Goal: Information Seeking & Learning: Check status

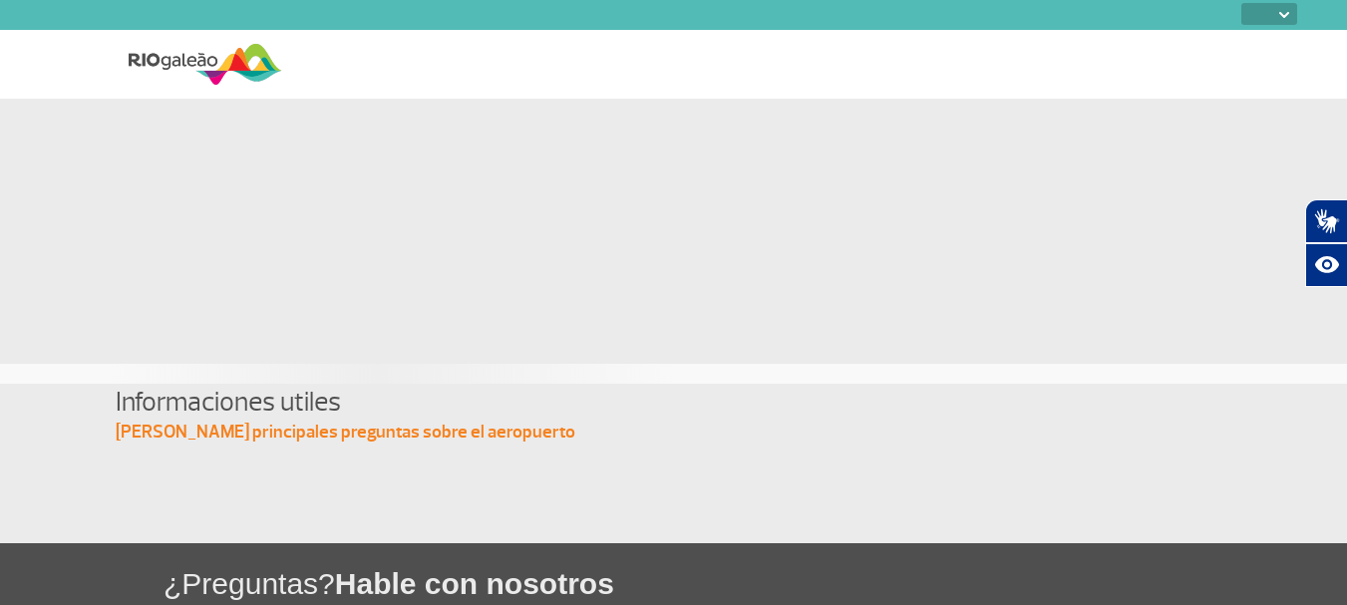
select select
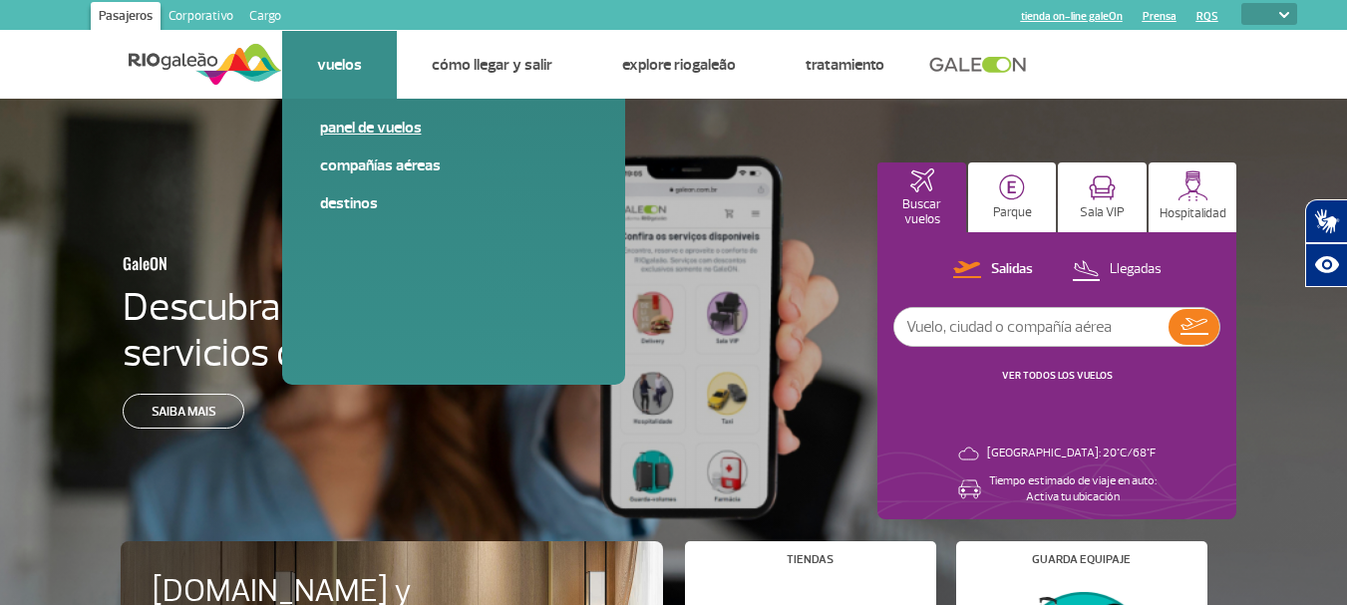
click at [369, 123] on link "Panel de vuelos" at bounding box center [453, 128] width 267 height 22
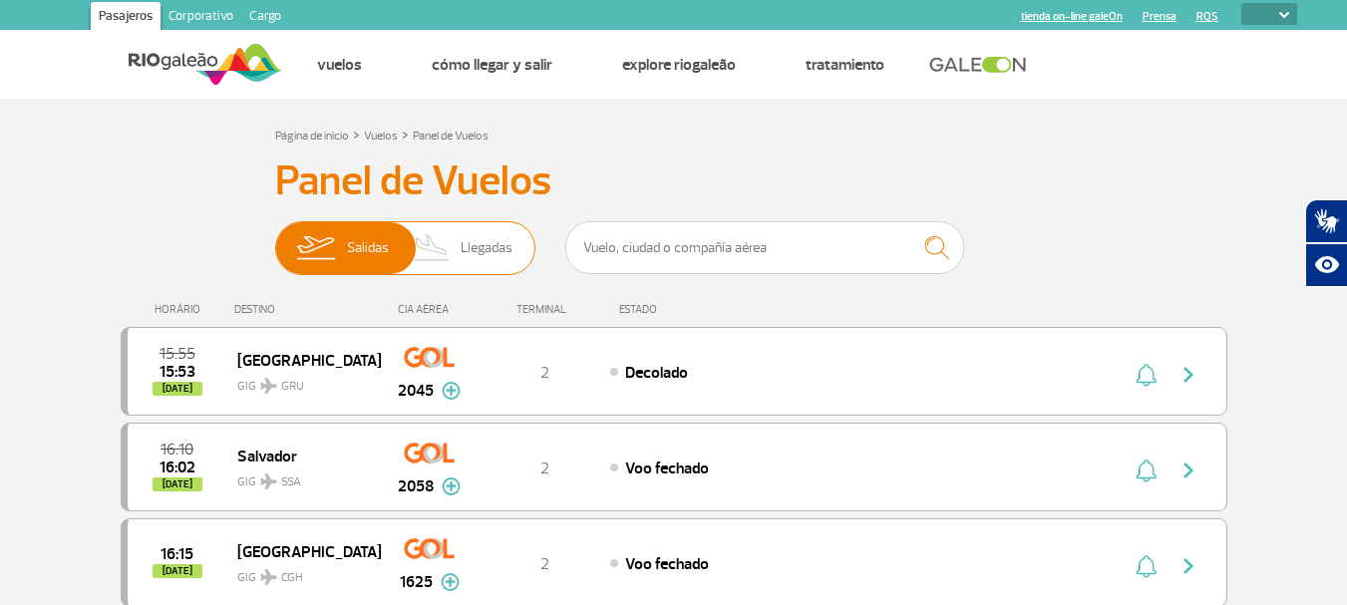
click at [503, 253] on span "Llegadas" at bounding box center [487, 248] width 52 height 52
click at [275, 238] on input "[PERSON_NAME]" at bounding box center [275, 238] width 0 height 0
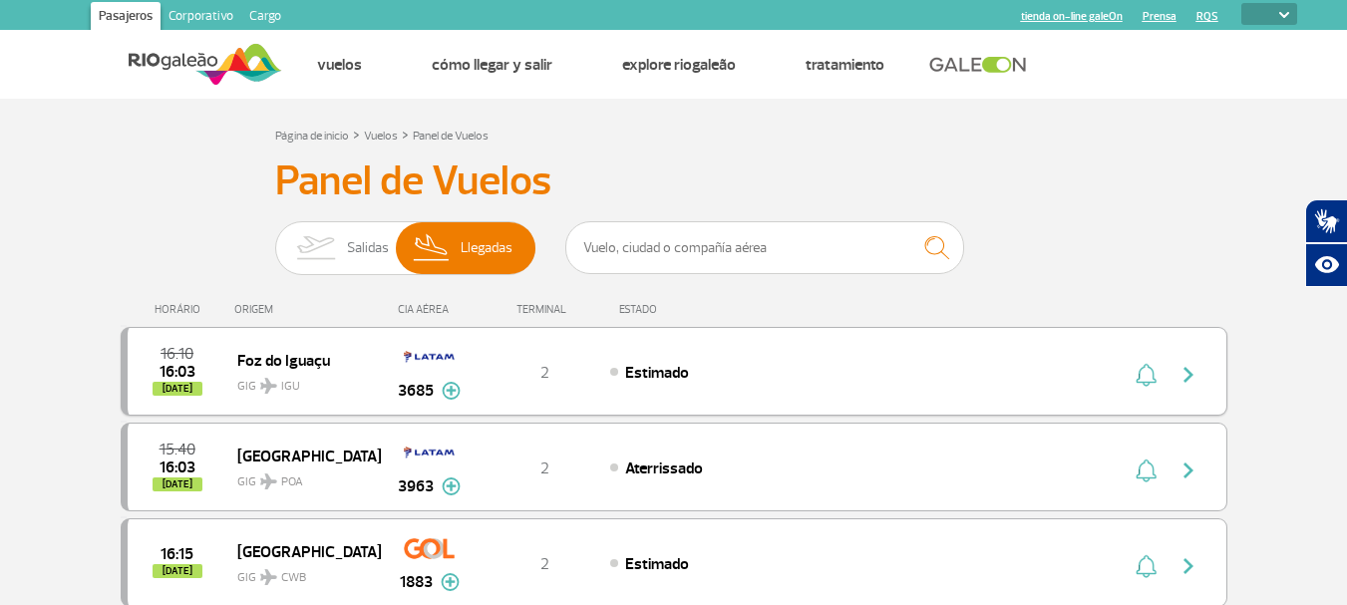
click at [895, 361] on div "Estimado" at bounding box center [830, 372] width 440 height 22
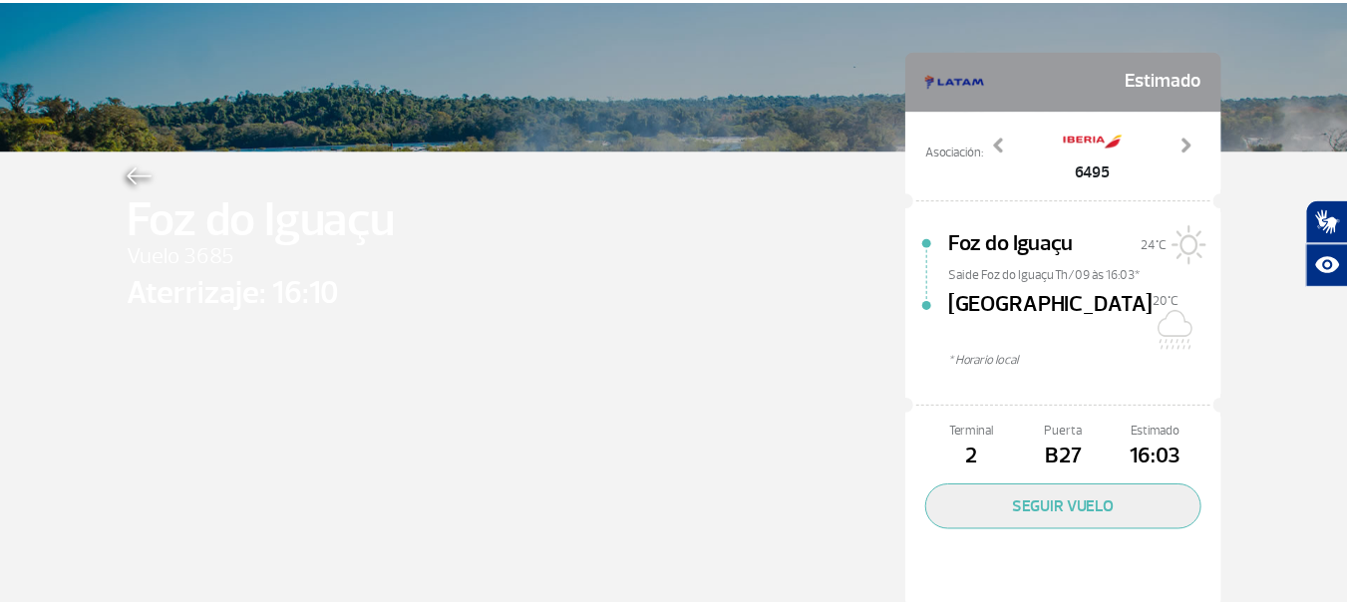
scroll to position [92, 0]
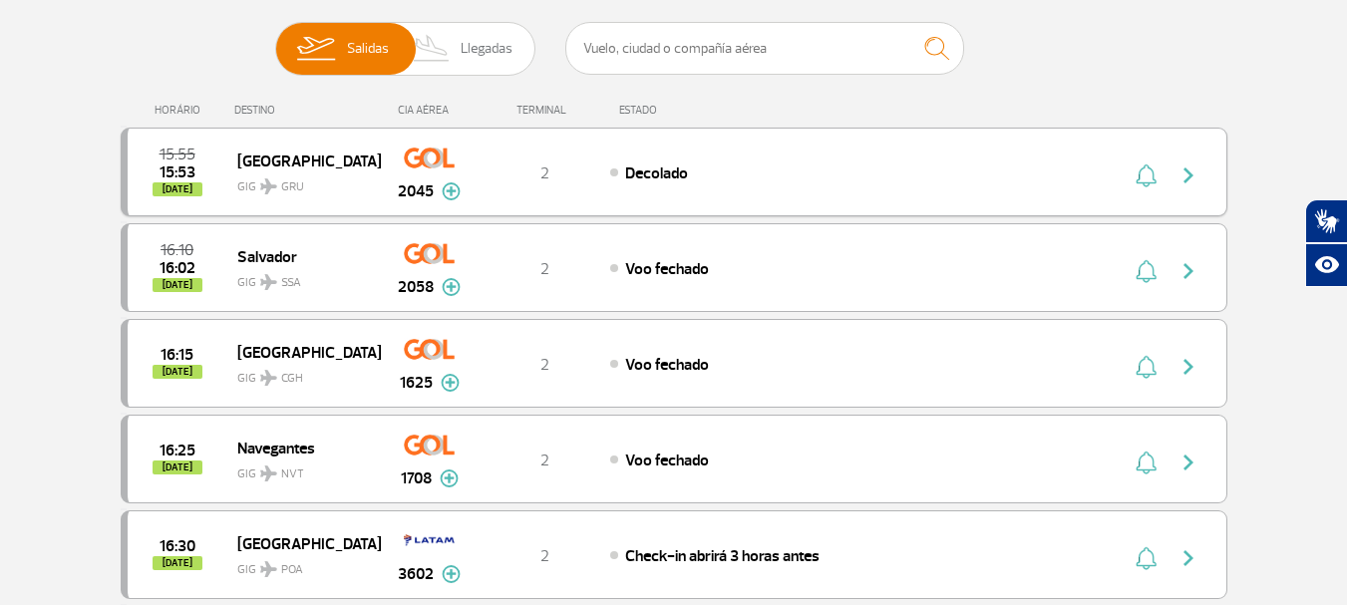
scroll to position [100, 0]
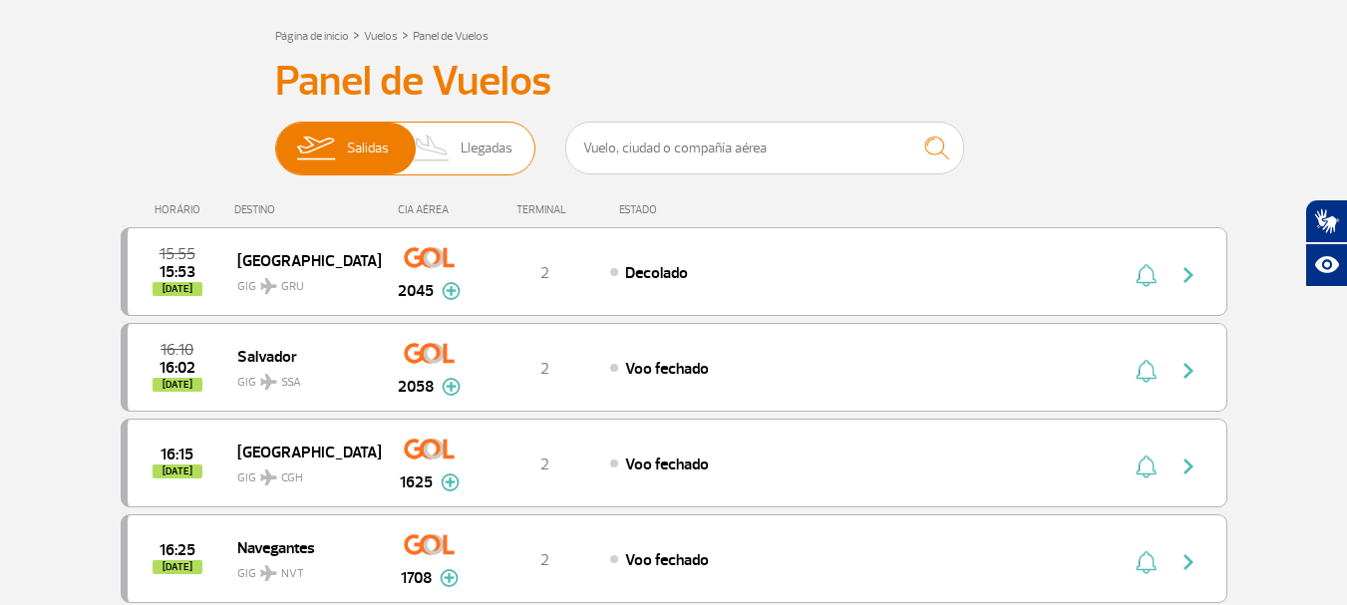
click at [493, 165] on span "Llegadas" at bounding box center [487, 149] width 52 height 52
click at [275, 139] on input "[PERSON_NAME]" at bounding box center [275, 139] width 0 height 0
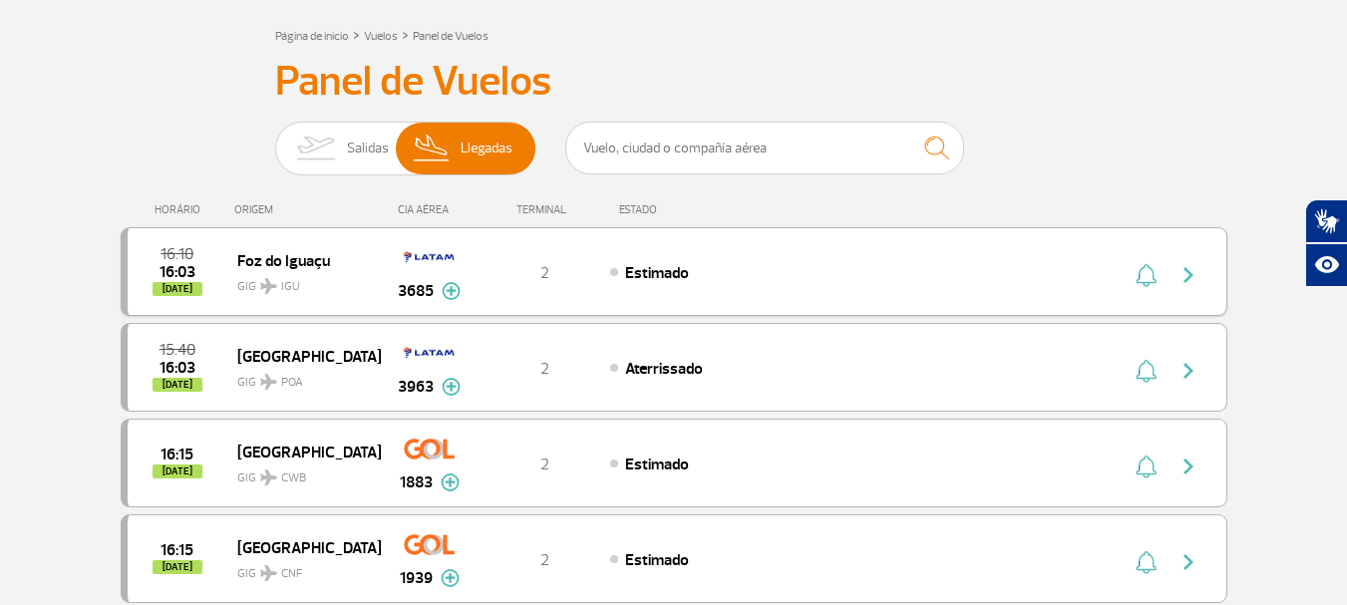
click at [460, 293] on img at bounding box center [451, 291] width 19 height 18
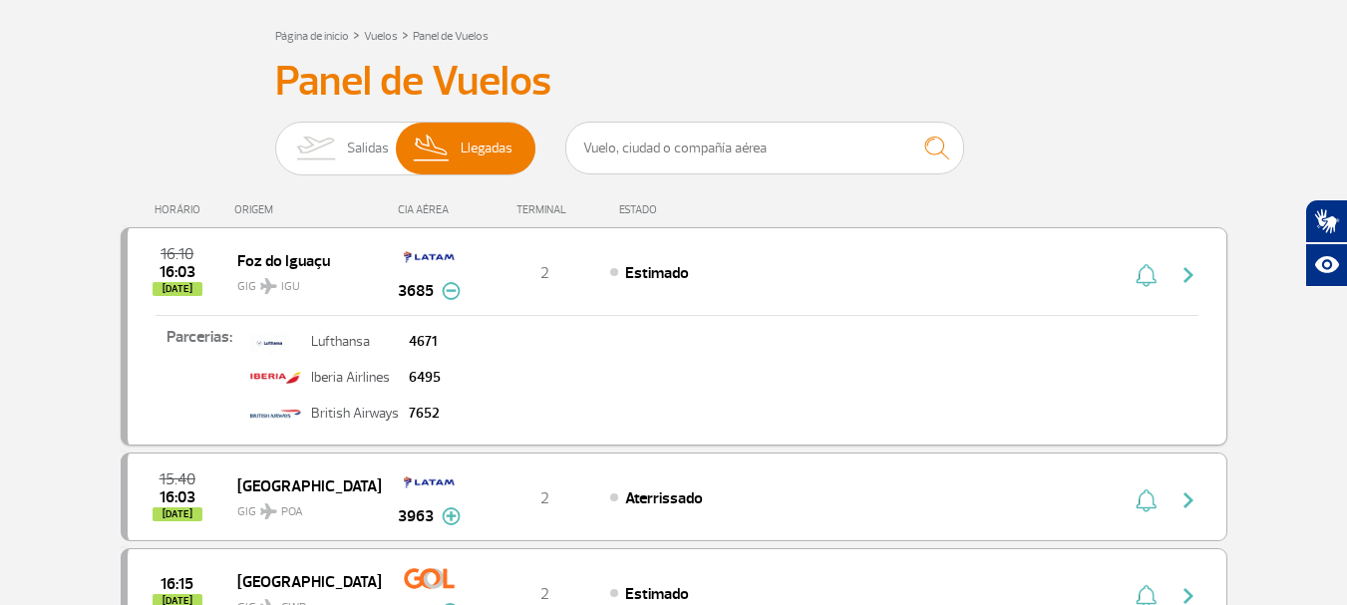
click at [460, 293] on img at bounding box center [451, 291] width 19 height 18
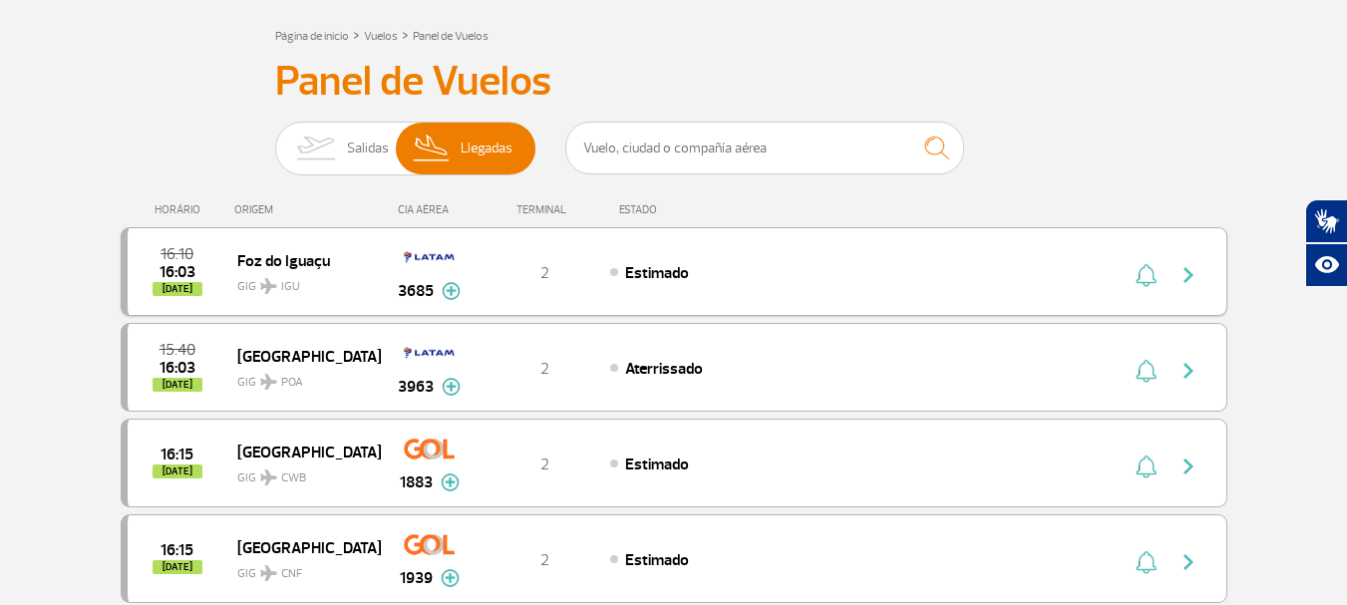
click at [1148, 276] on img "button" at bounding box center [1146, 275] width 21 height 24
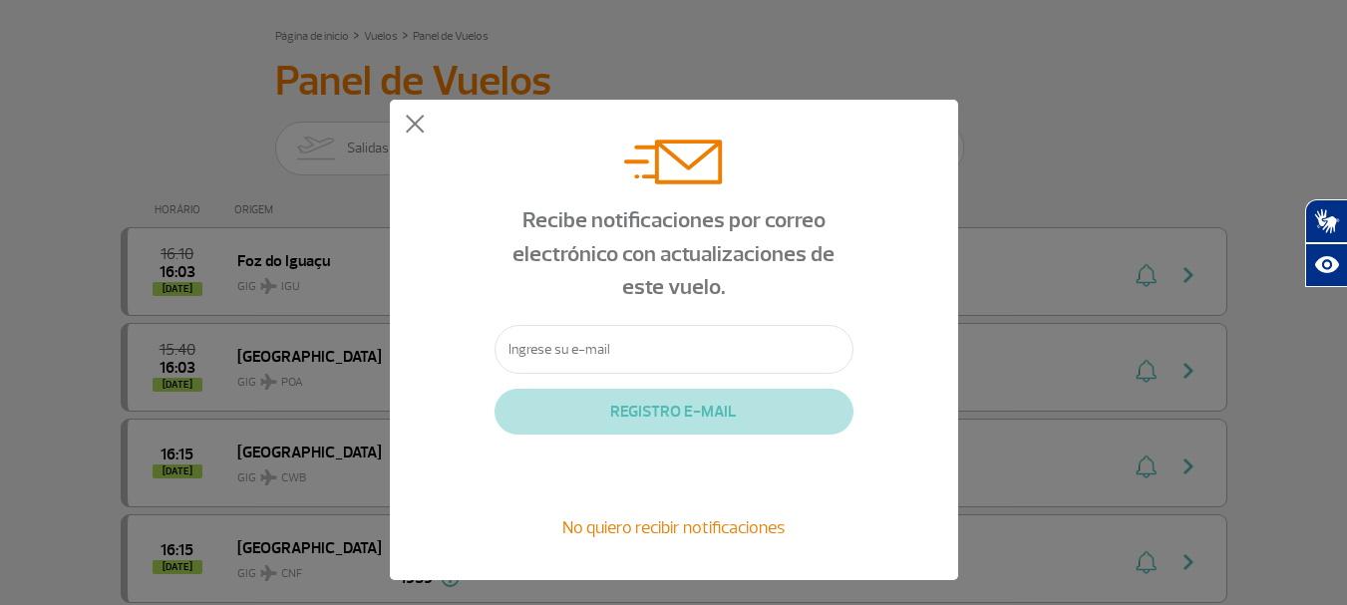
click at [930, 115] on div "Recibe notificaciones por correo electrónico con actualizaciones de este vuelo.…" at bounding box center [674, 340] width 568 height 481
click at [411, 114] on div "Recibe notificaciones por correo electrónico con actualizaciones de este vuelo.…" at bounding box center [674, 340] width 568 height 481
click at [412, 114] on div "Recibe notificaciones por correo electrónico con actualizaciones de este vuelo.…" at bounding box center [674, 340] width 568 height 481
click at [409, 119] on button at bounding box center [415, 125] width 20 height 20
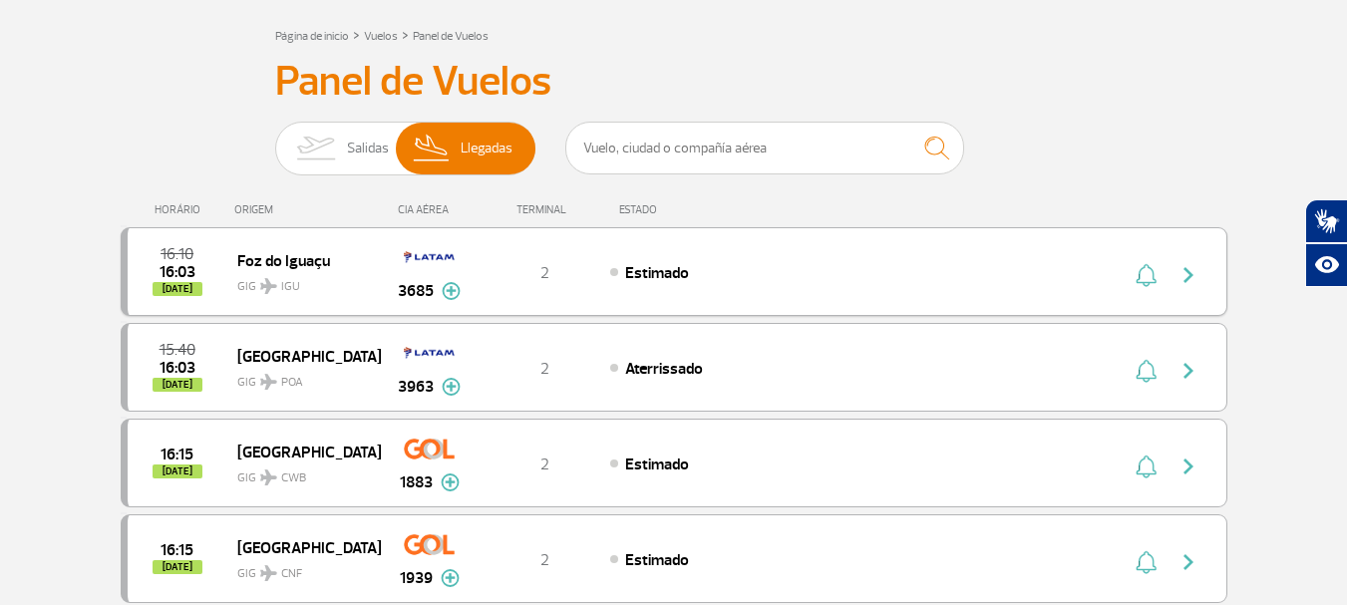
click at [1193, 265] on img "button" at bounding box center [1189, 275] width 24 height 24
